Goal: Task Accomplishment & Management: Manage account settings

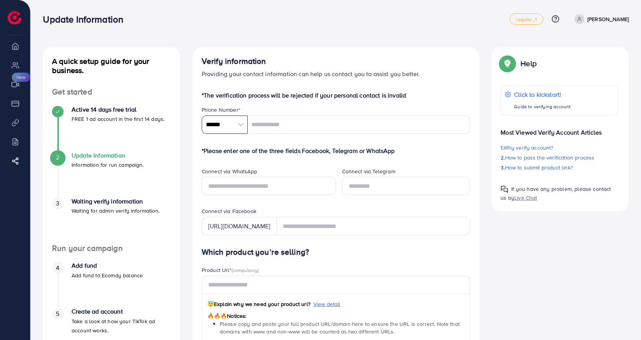
click at [235, 124] on input "******" at bounding box center [225, 125] width 46 height 18
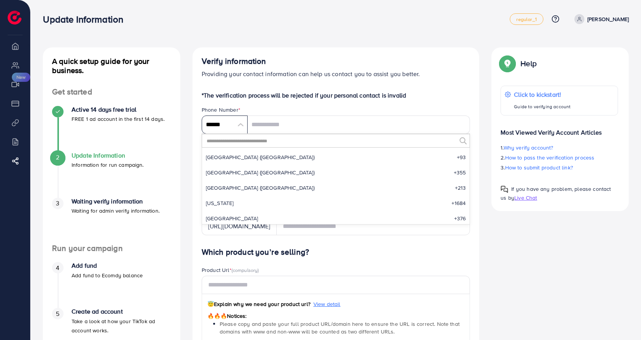
scroll to position [3551, 0]
click at [236, 126] on input "******" at bounding box center [225, 125] width 46 height 18
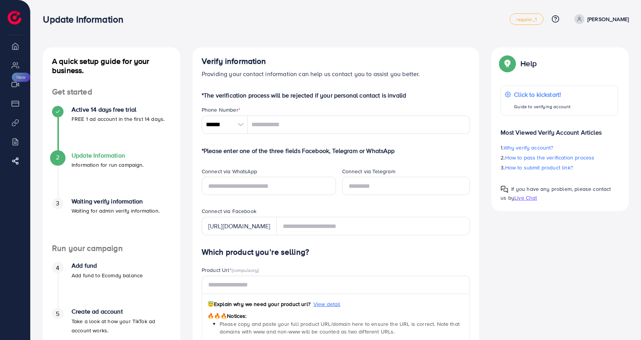
click at [237, 125] on div at bounding box center [240, 125] width 13 height 18
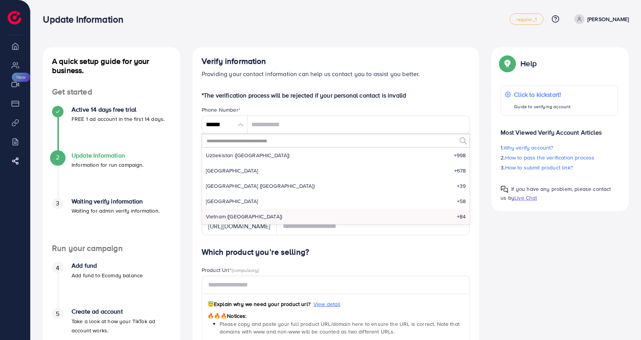
click at [242, 138] on input "text" at bounding box center [331, 140] width 251 height 13
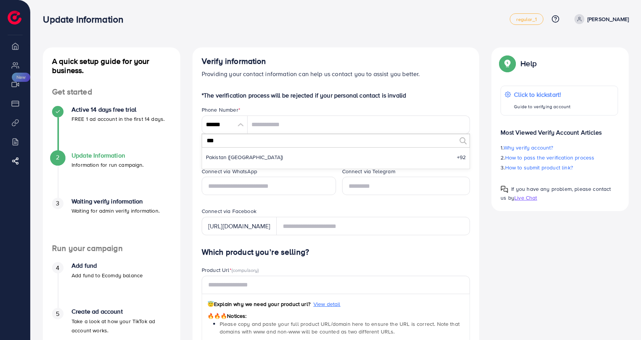
scroll to position [0, 0]
type input "*****"
click at [249, 154] on li "Pakistan (‫[GEOGRAPHIC_DATA]‬‎) +92" at bounding box center [336, 157] width 268 height 15
type input "******"
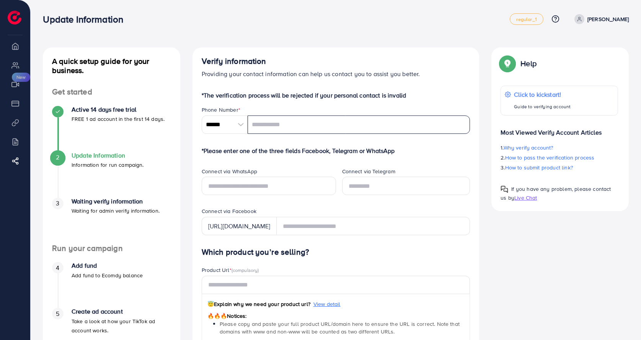
click at [297, 126] on input "tel" at bounding box center [358, 125] width 223 height 18
drag, startPoint x: 16, startPoint y: 79, endPoint x: 16, endPoint y: 53, distance: 26.0
click at [16, 66] on ul "Overview My ad accounts Creative center New Payment Product Links Billing Affil…" at bounding box center [15, 109] width 30 height 142
drag, startPoint x: 16, startPoint y: 53, endPoint x: 15, endPoint y: 88, distance: 34.8
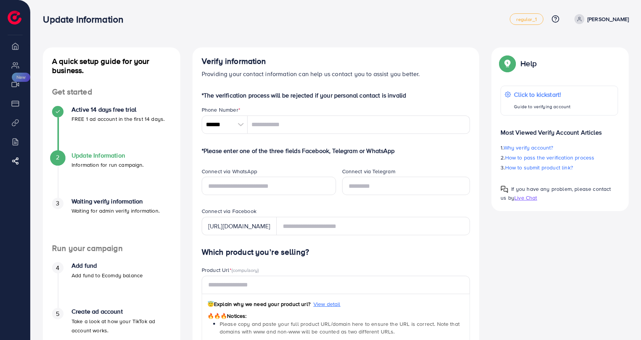
click at [15, 62] on ul "Overview My ad accounts Creative center New Payment Product Links Billing Affil…" at bounding box center [15, 109] width 30 height 142
drag, startPoint x: 15, startPoint y: 125, endPoint x: 15, endPoint y: 129, distance: 4.2
click at [15, 126] on li "Product Links" at bounding box center [15, 122] width 30 height 15
drag, startPoint x: 15, startPoint y: 129, endPoint x: 17, endPoint y: 151, distance: 22.3
click at [17, 151] on ul "Overview My ad accounts Creative center New Payment Product Links Billing Affil…" at bounding box center [15, 109] width 30 height 142
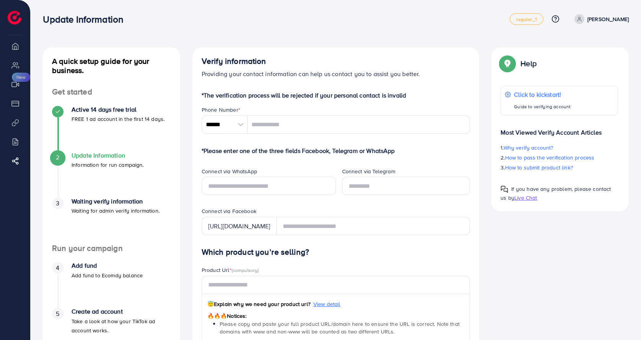
click at [595, 17] on p "[PERSON_NAME]" at bounding box center [607, 19] width 41 height 9
drag, startPoint x: 478, startPoint y: 17, endPoint x: 486, endPoint y: 3, distance: 16.6
click at [481, 10] on div "Update Information regular_1 Help Center Contact Support Plans and Pricing Term…" at bounding box center [336, 18] width 586 height 21
